Goal: Check status: Check status

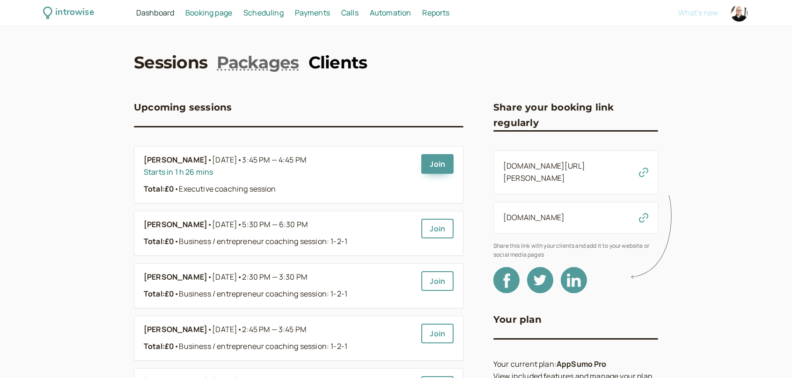
click at [348, 59] on link "Clients" at bounding box center [338, 62] width 59 height 23
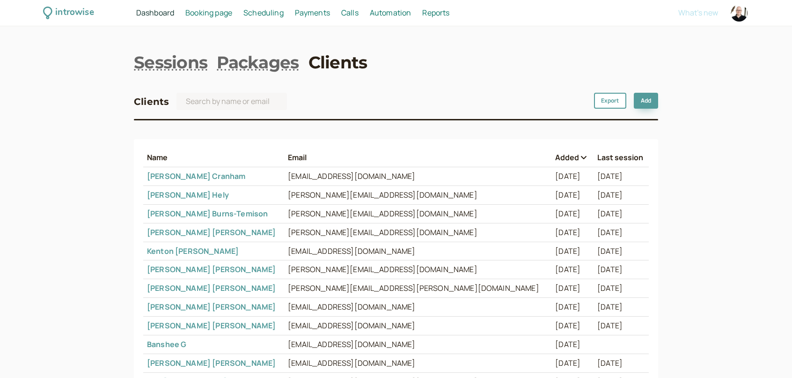
click at [177, 287] on link "[PERSON_NAME]" at bounding box center [211, 288] width 129 height 10
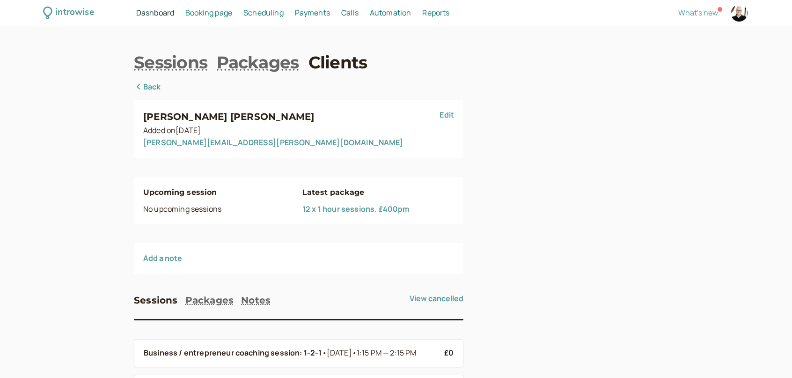
click at [339, 211] on link "12 x 1 hour sessions. £400pm" at bounding box center [355, 209] width 107 height 10
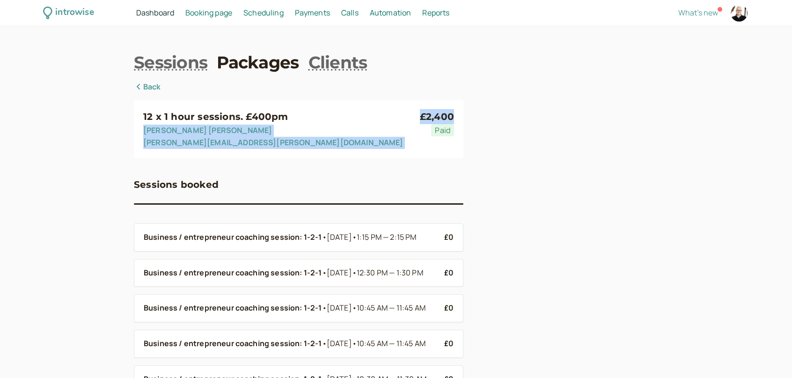
drag, startPoint x: 452, startPoint y: 113, endPoint x: 395, endPoint y: 112, distance: 57.6
click at [395, 112] on div "12 x 1 hour sessions. £400pm Jennifer Hofmann [EMAIL_ADDRESS][PERSON_NAME][DOMA…" at bounding box center [298, 128] width 311 height 39
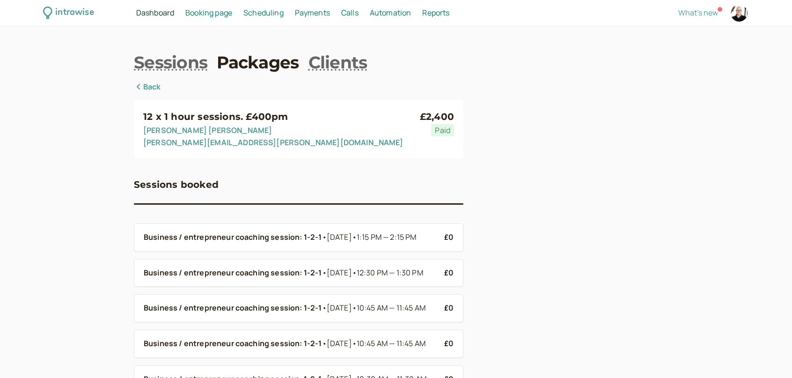
drag, startPoint x: 453, startPoint y: 114, endPoint x: 422, endPoint y: 111, distance: 31.1
click at [422, 111] on div "£2,400" at bounding box center [437, 116] width 34 height 15
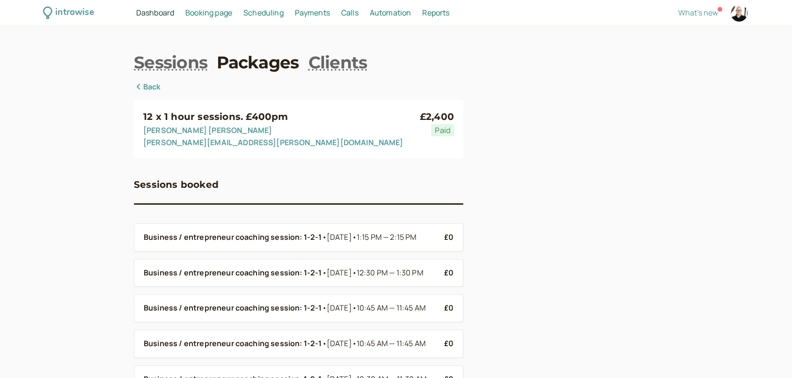
drag, startPoint x: 456, startPoint y: 117, endPoint x: 421, endPoint y: 116, distance: 35.1
click at [421, 116] on div "12 x 1 hour sessions. £400pm Jennifer Hofmann [EMAIL_ADDRESS][PERSON_NAME][DOMA…" at bounding box center [299, 129] width 330 height 58
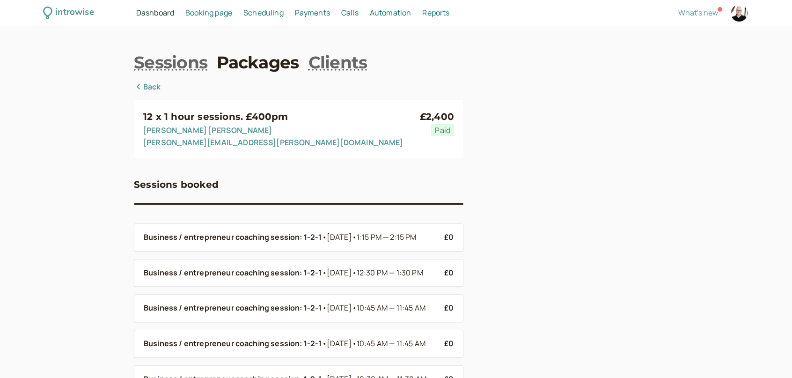
drag, startPoint x: 457, startPoint y: 116, endPoint x: 421, endPoint y: 114, distance: 36.1
click at [421, 114] on div "12 x 1 hour sessions. £400pm Jennifer Hofmann [EMAIL_ADDRESS][PERSON_NAME][DOMA…" at bounding box center [299, 129] width 330 height 58
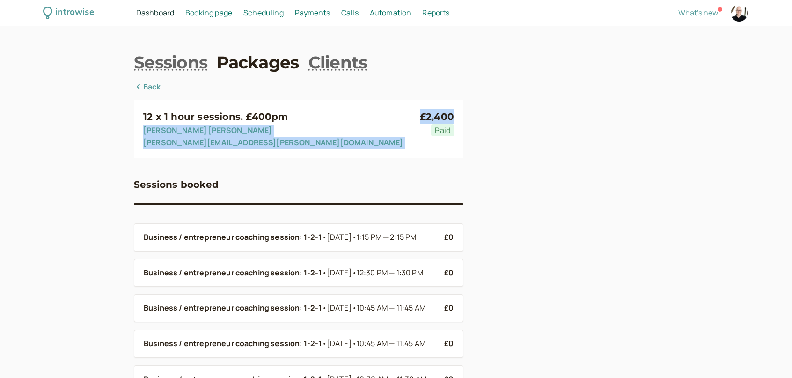
drag, startPoint x: 452, startPoint y: 117, endPoint x: 410, endPoint y: 116, distance: 41.7
click at [410, 116] on div "12 x 1 hour sessions. £400pm Jennifer Hofmann [EMAIL_ADDRESS][PERSON_NAME][DOMA…" at bounding box center [298, 128] width 311 height 39
click at [415, 114] on h3 "12 x 1 hour sessions. £400pm" at bounding box center [281, 116] width 277 height 15
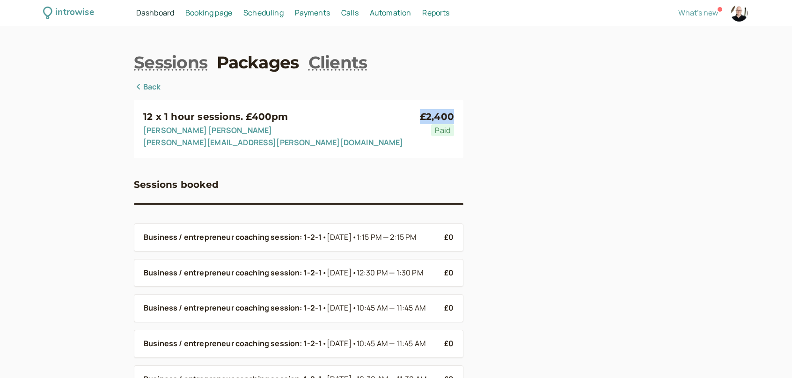
drag, startPoint x: 422, startPoint y: 117, endPoint x: 460, endPoint y: 121, distance: 38.6
click at [460, 121] on div "12 x 1 hour sessions. £400pm Jennifer Hofmann [EMAIL_ADDRESS][PERSON_NAME][DOMA…" at bounding box center [299, 129] width 330 height 58
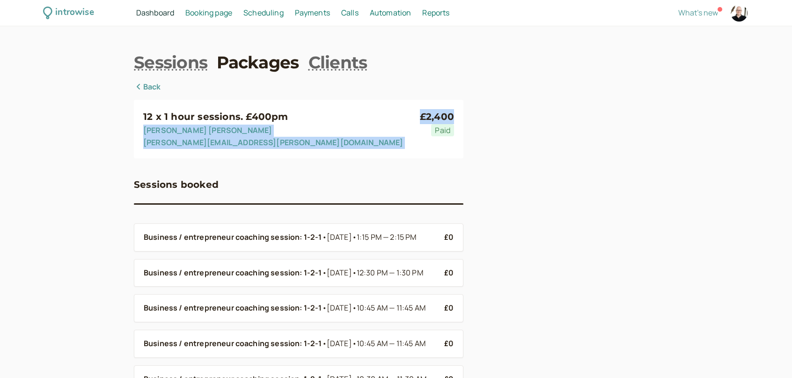
drag, startPoint x: 454, startPoint y: 118, endPoint x: 419, endPoint y: 118, distance: 34.6
click at [419, 118] on div "12 x 1 hour sessions. £400pm Jennifer Hofmann [EMAIL_ADDRESS][PERSON_NAME][DOMA…" at bounding box center [298, 128] width 311 height 39
click at [427, 117] on div "£2,400" at bounding box center [437, 116] width 34 height 15
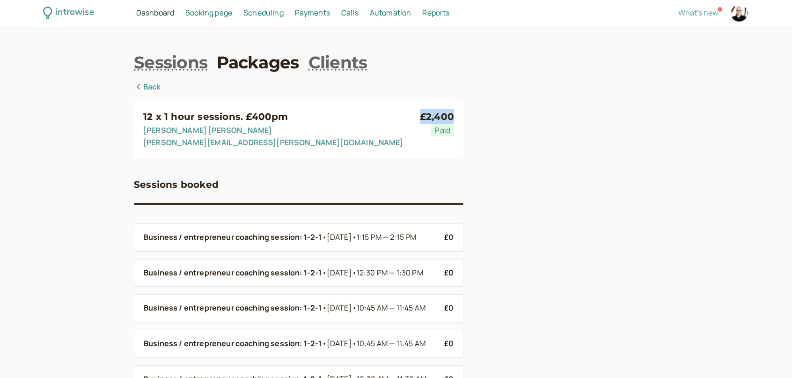
drag, startPoint x: 421, startPoint y: 117, endPoint x: 452, endPoint y: 115, distance: 30.5
click at [452, 115] on div "£2,400" at bounding box center [437, 116] width 34 height 15
